Goal: Navigation & Orientation: Find specific page/section

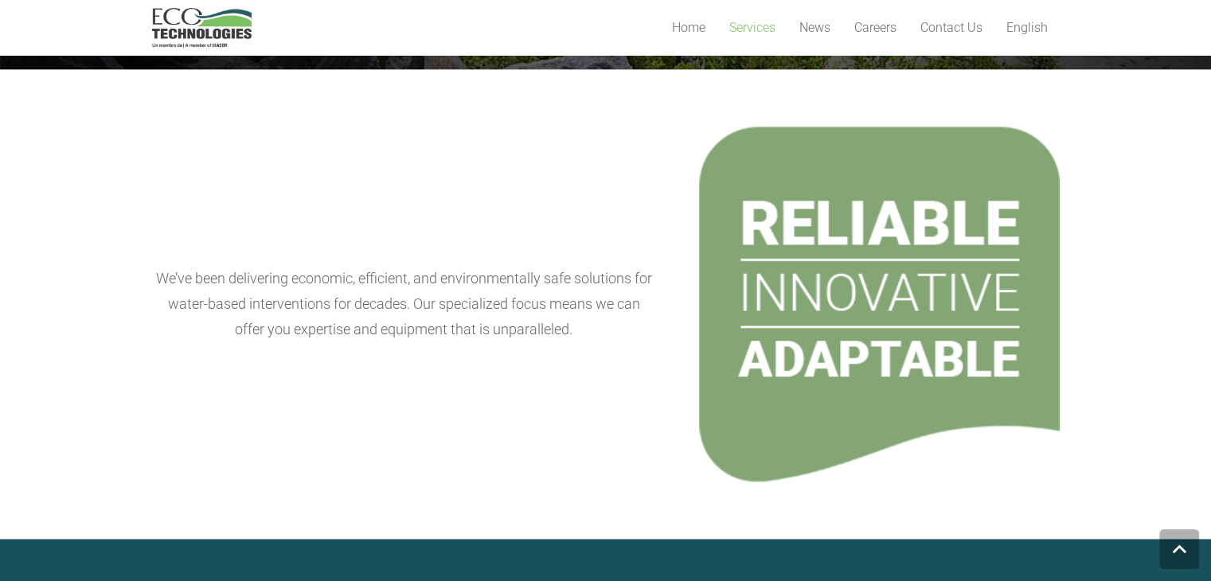
scroll to position [1990, 0]
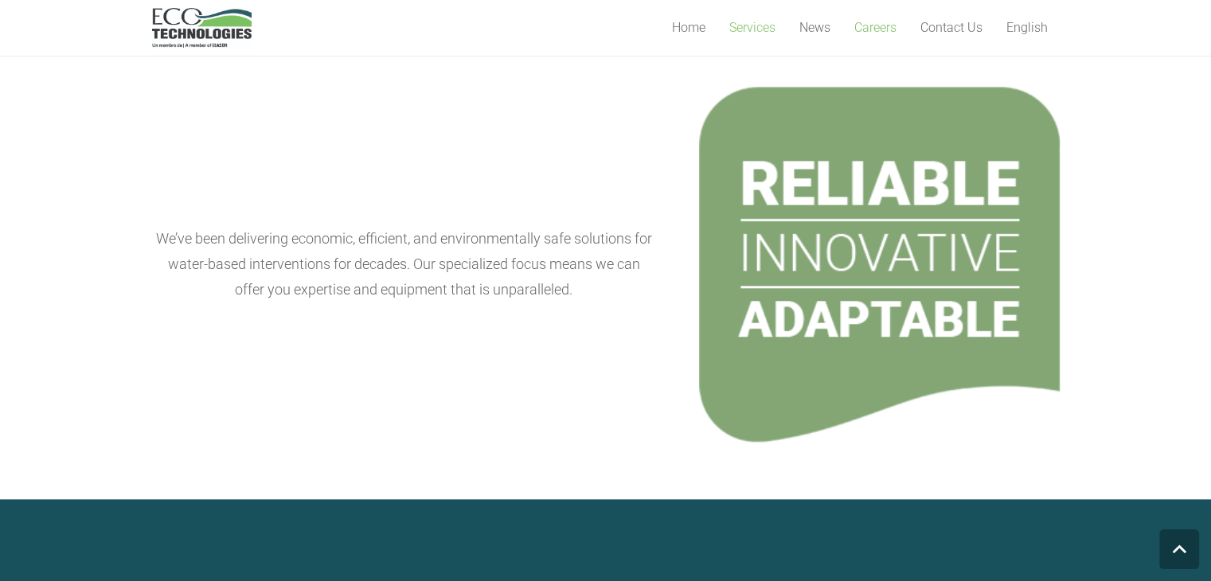
click at [887, 29] on span "Careers" at bounding box center [875, 27] width 42 height 15
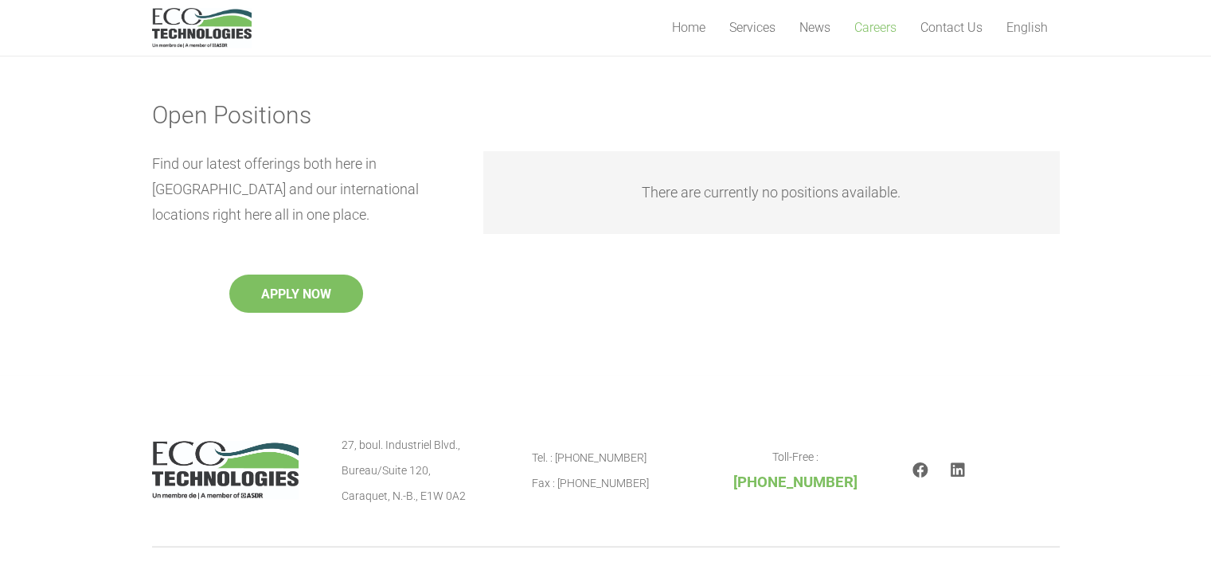
scroll to position [32, 0]
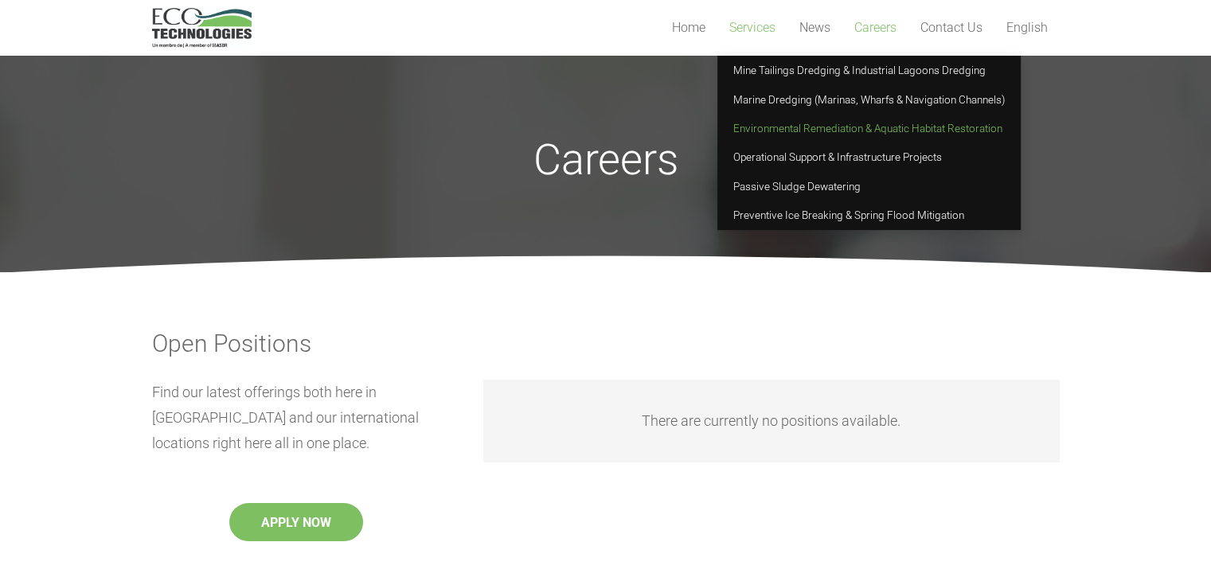
click at [794, 126] on span "Environmental Remediation & Aquatic Habitat Restoration" at bounding box center [867, 128] width 269 height 13
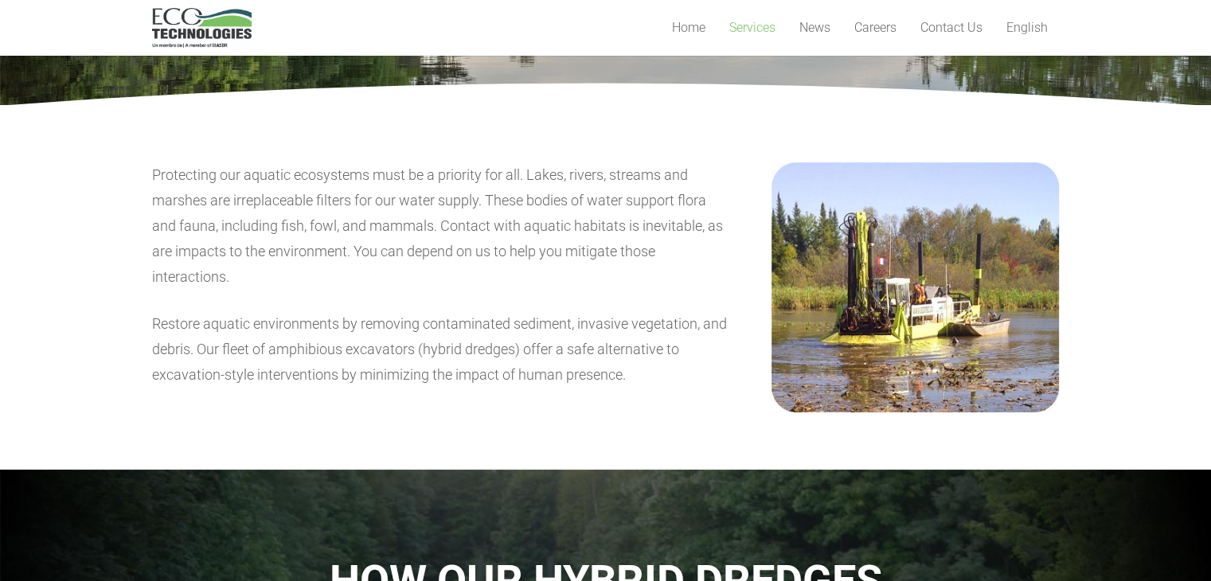
scroll to position [239, 0]
